Goal: Communication & Community: Ask a question

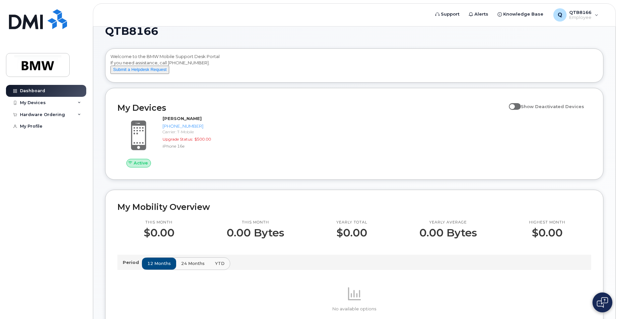
scroll to position [33, 0]
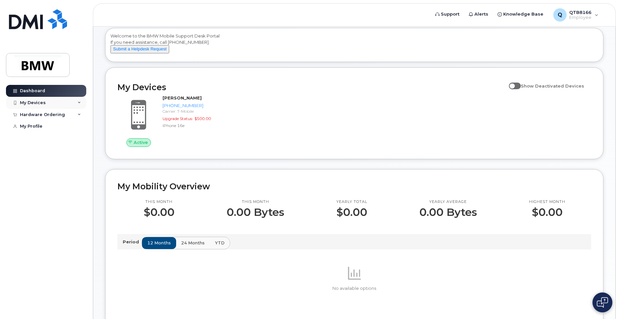
click at [82, 103] on div "My Devices" at bounding box center [46, 103] width 80 height 12
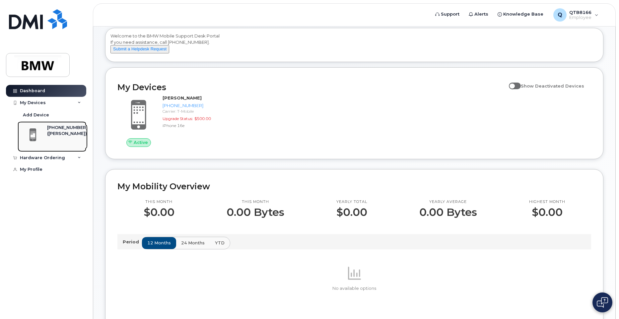
click at [61, 127] on div "[PHONE_NUMBER]" at bounding box center [67, 128] width 40 height 6
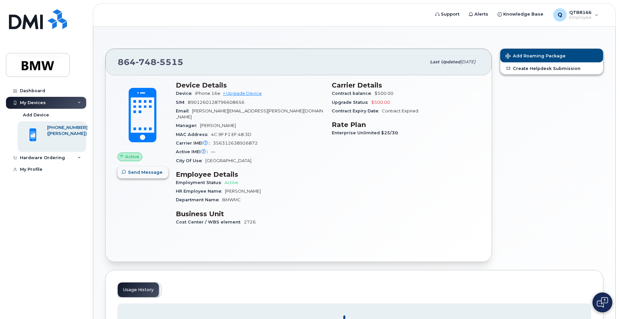
click at [151, 170] on span "Send Message" at bounding box center [145, 172] width 35 height 6
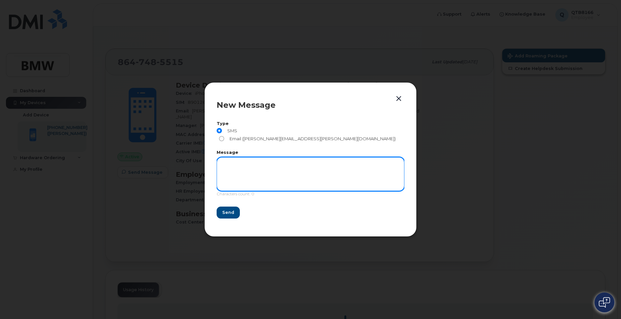
click at [264, 165] on textarea at bounding box center [311, 174] width 188 height 34
type textarea "HELLO"
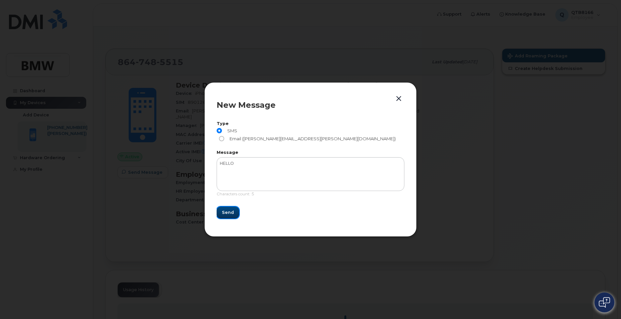
click at [230, 207] on button "Send" at bounding box center [228, 213] width 23 height 12
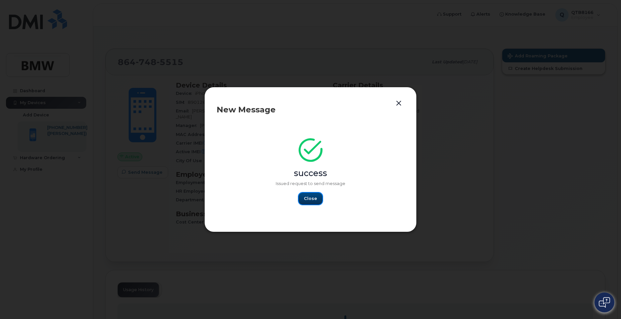
click at [305, 200] on button "Close" at bounding box center [311, 199] width 24 height 12
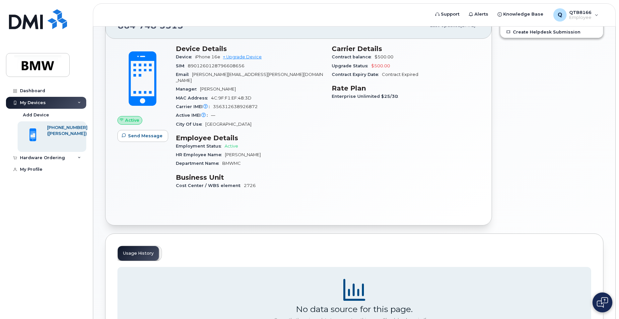
scroll to position [100, 0]
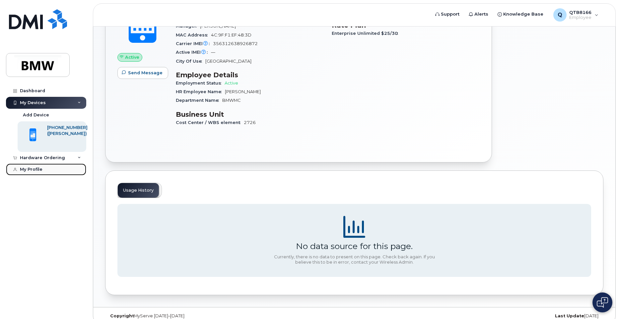
click at [56, 165] on link "My Profile" at bounding box center [46, 170] width 80 height 12
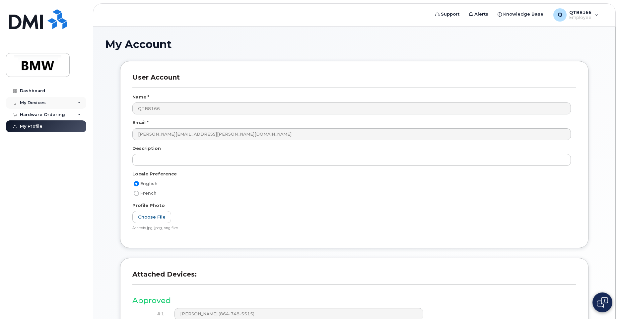
click at [52, 102] on div "My Devices" at bounding box center [46, 103] width 80 height 12
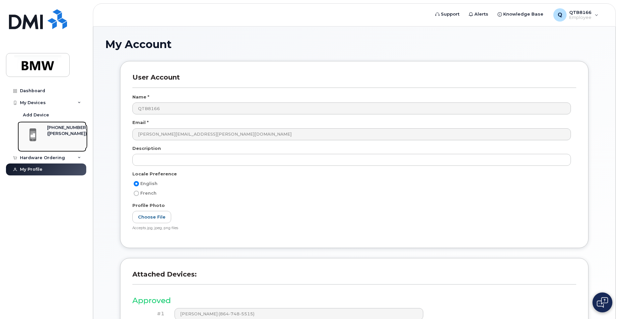
click at [47, 137] on div "([PERSON_NAME])" at bounding box center [67, 134] width 40 height 6
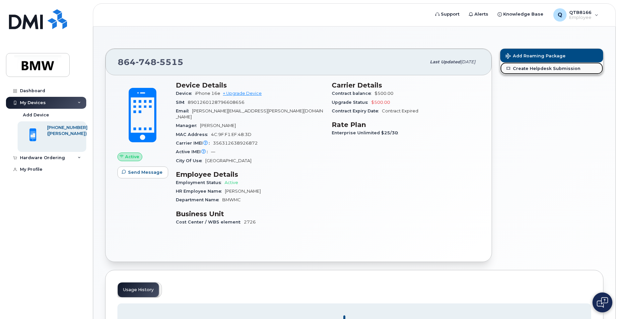
click at [545, 67] on link "Create Helpdesk Submission" at bounding box center [551, 68] width 103 height 12
